Goal: Find specific page/section: Find specific page/section

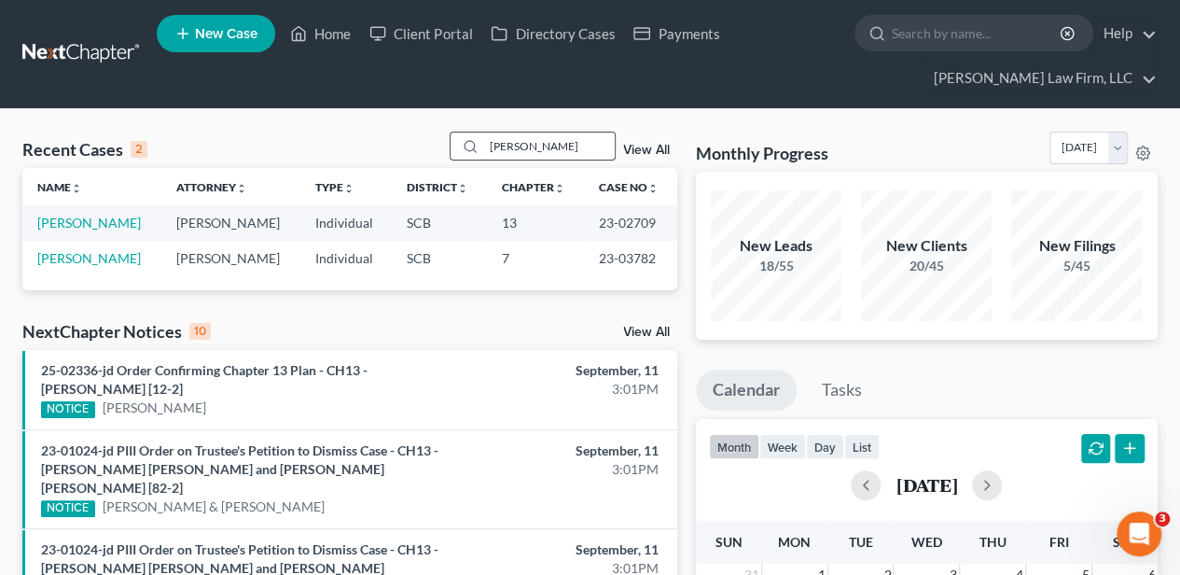
click at [508, 146] on input "[PERSON_NAME]" at bounding box center [549, 145] width 131 height 27
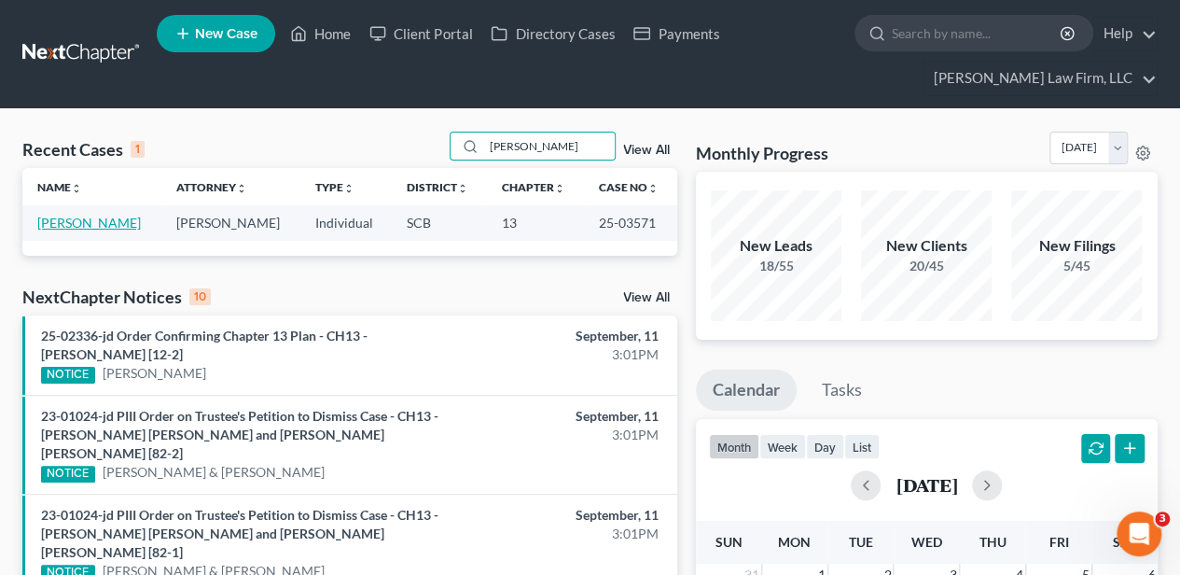
type input "[PERSON_NAME]"
click at [104, 228] on link "[PERSON_NAME]" at bounding box center [89, 223] width 104 height 16
select select "2"
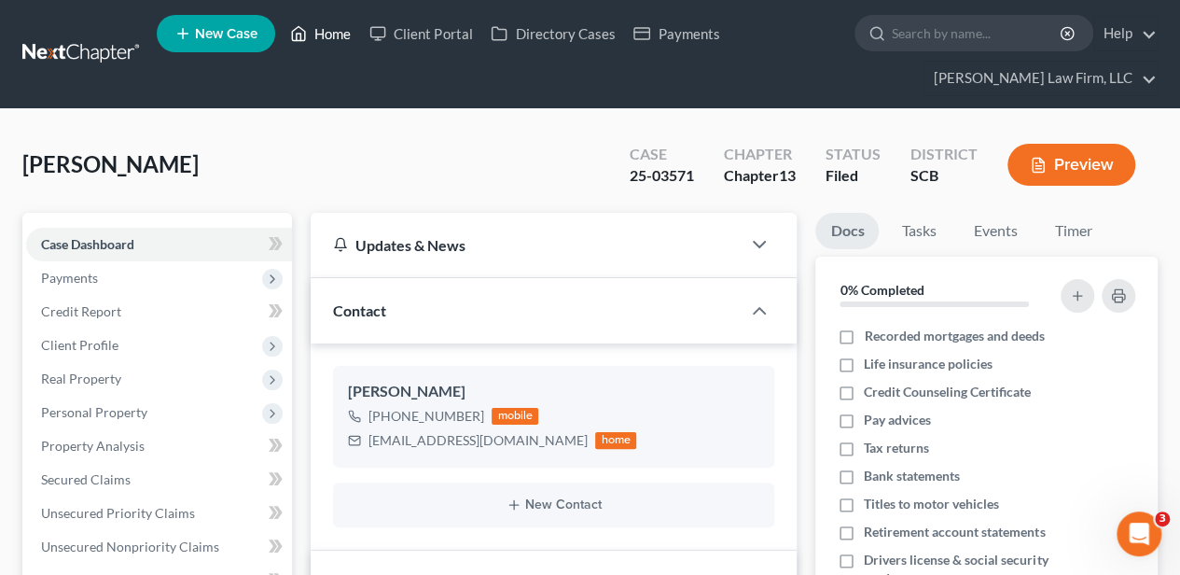
drag, startPoint x: 336, startPoint y: 33, endPoint x: 422, endPoint y: 120, distance: 122.7
click at [336, 33] on link "Home" at bounding box center [320, 34] width 79 height 34
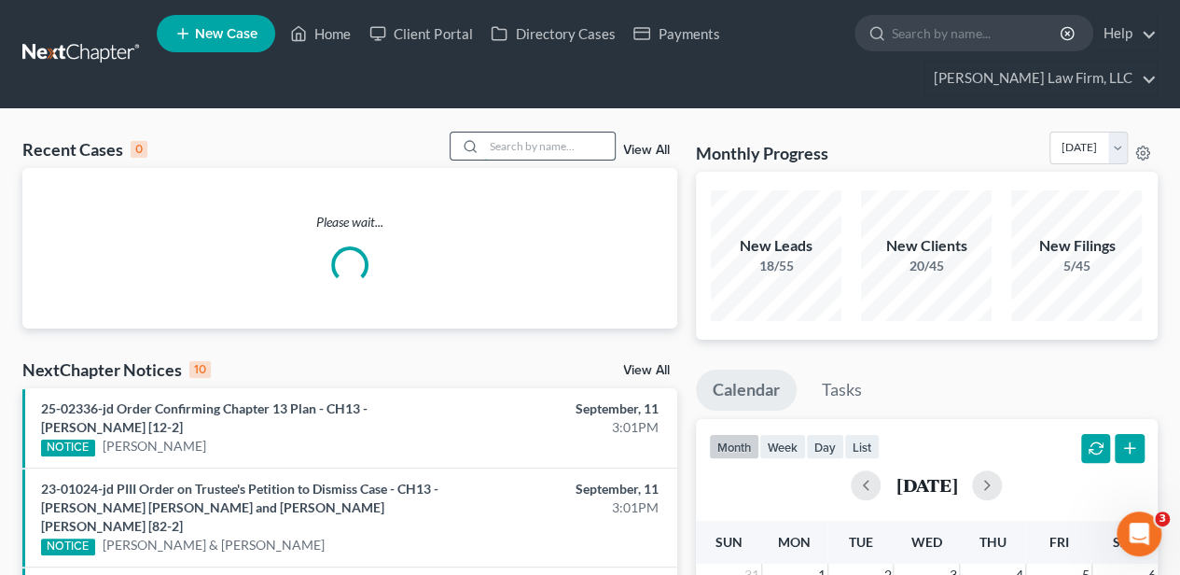
click at [535, 153] on input "search" at bounding box center [549, 145] width 131 height 27
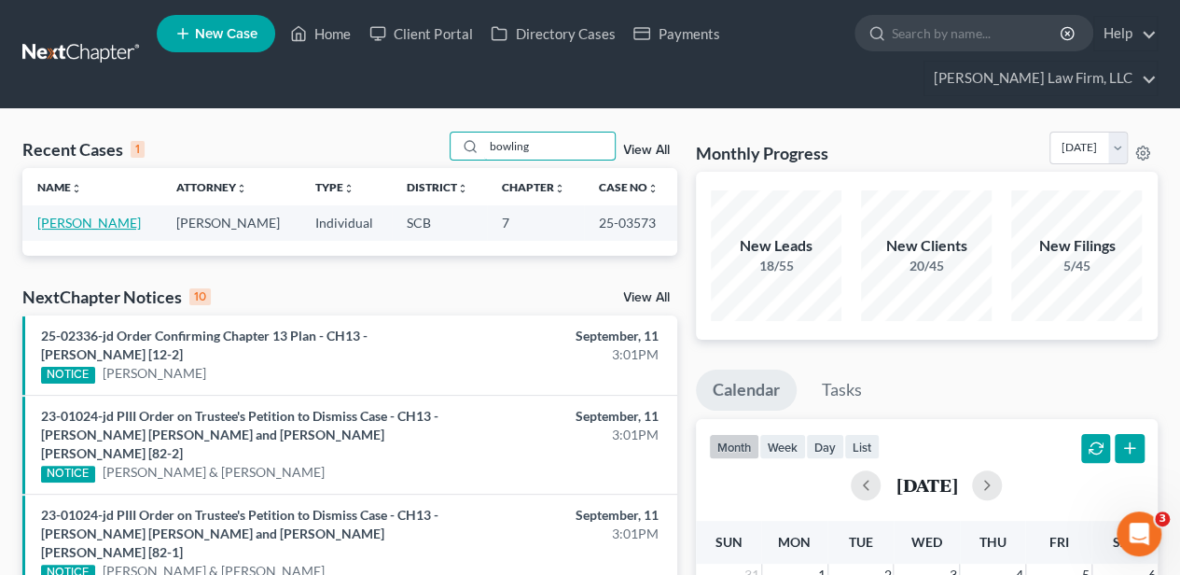
type input "bowling"
click at [79, 227] on link "[PERSON_NAME]" at bounding box center [89, 223] width 104 height 16
select select "2"
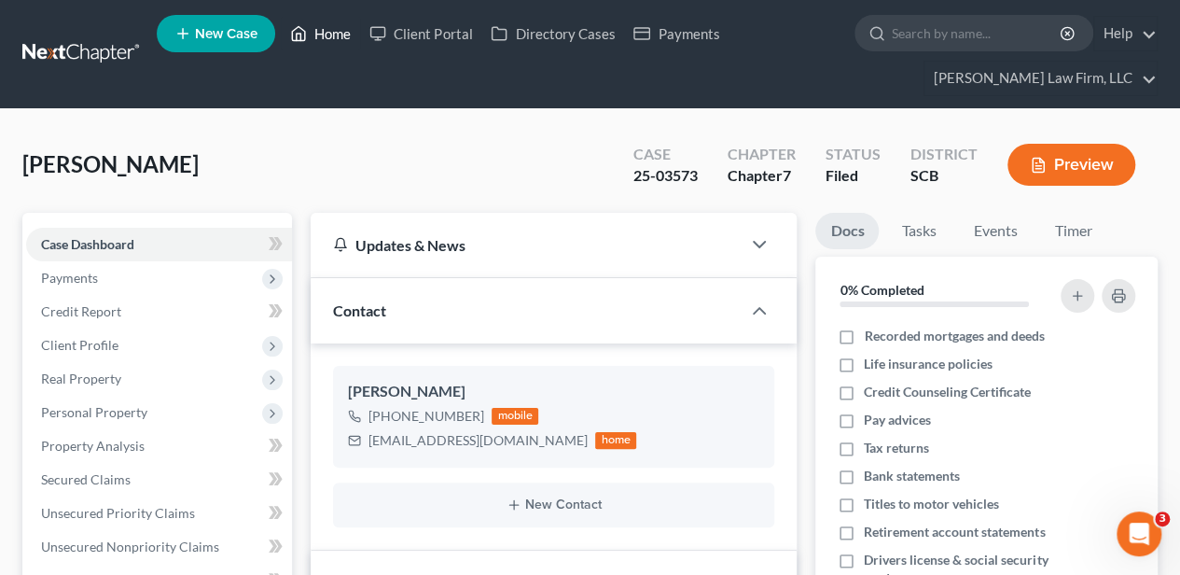
click at [318, 32] on link "Home" at bounding box center [320, 34] width 79 height 34
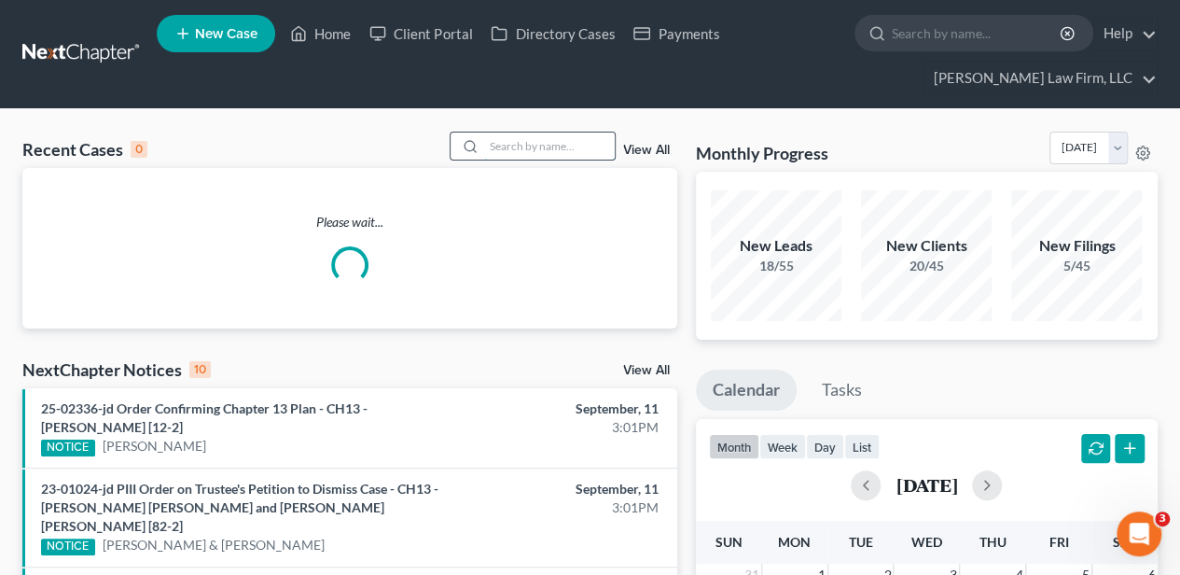
click at [516, 144] on input "search" at bounding box center [549, 145] width 131 height 27
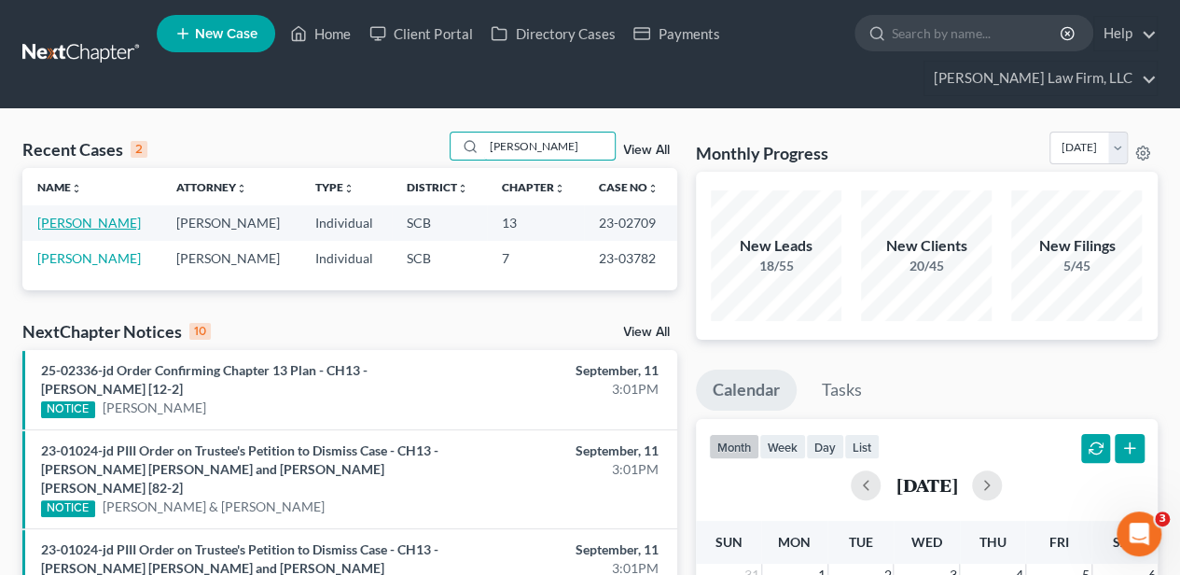
type input "[PERSON_NAME]"
click at [75, 227] on link "[PERSON_NAME]" at bounding box center [89, 223] width 104 height 16
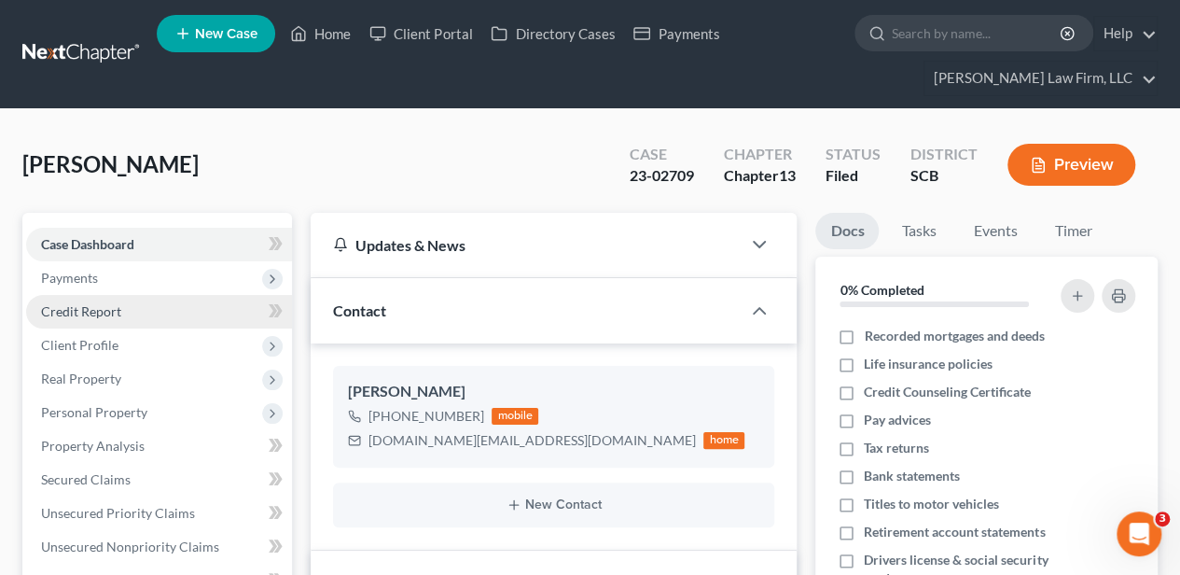
select select "2"
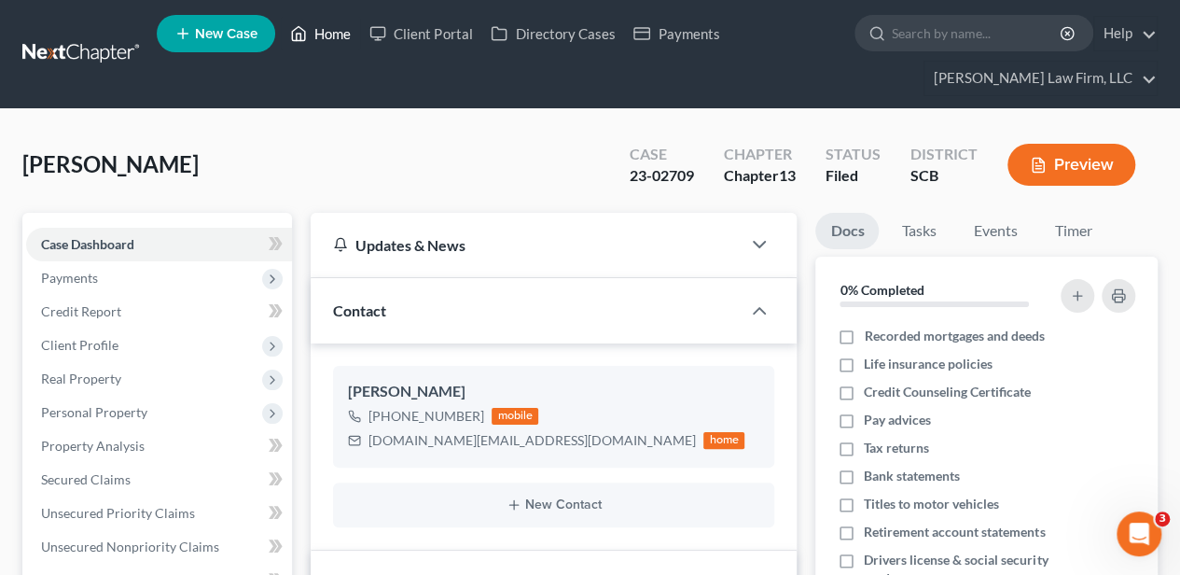
click at [332, 36] on link "Home" at bounding box center [320, 34] width 79 height 34
